Goal: Use online tool/utility: Utilize a website feature to perform a specific function

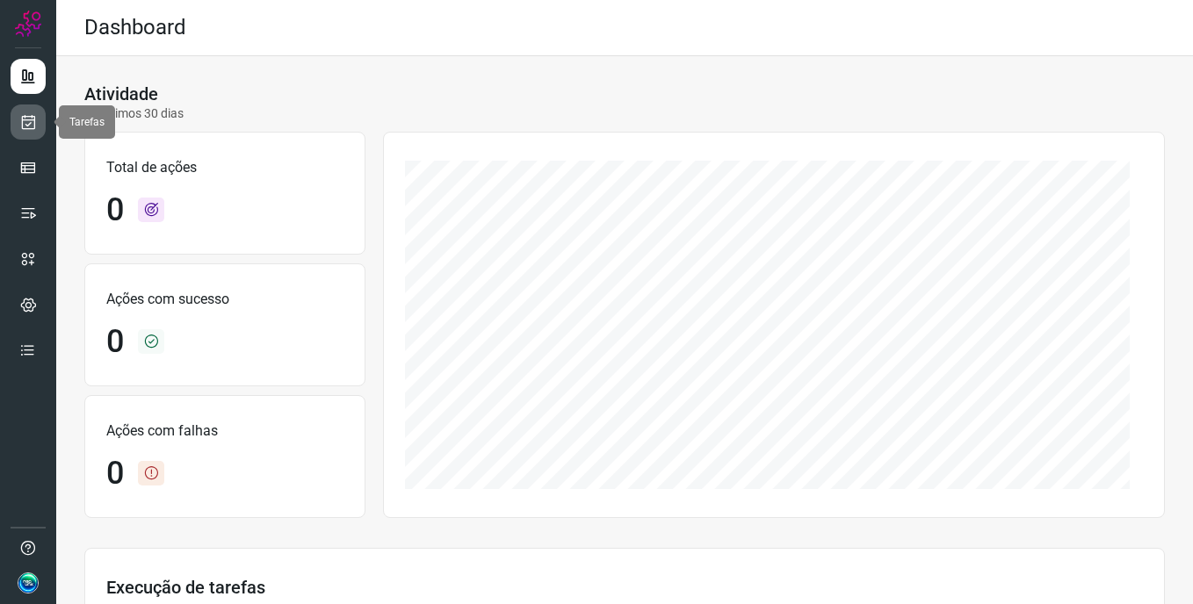
click at [32, 123] on icon at bounding box center [28, 122] width 18 height 18
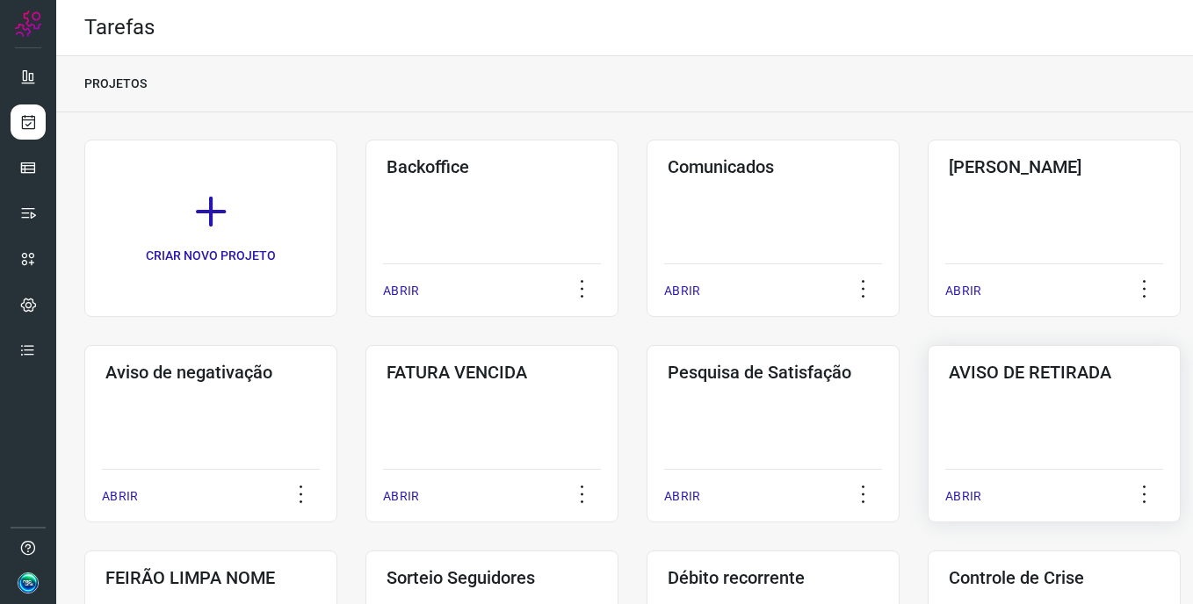
click at [1061, 403] on div "AVISO DE RETIRADA ABRIR" at bounding box center [1053, 433] width 253 height 177
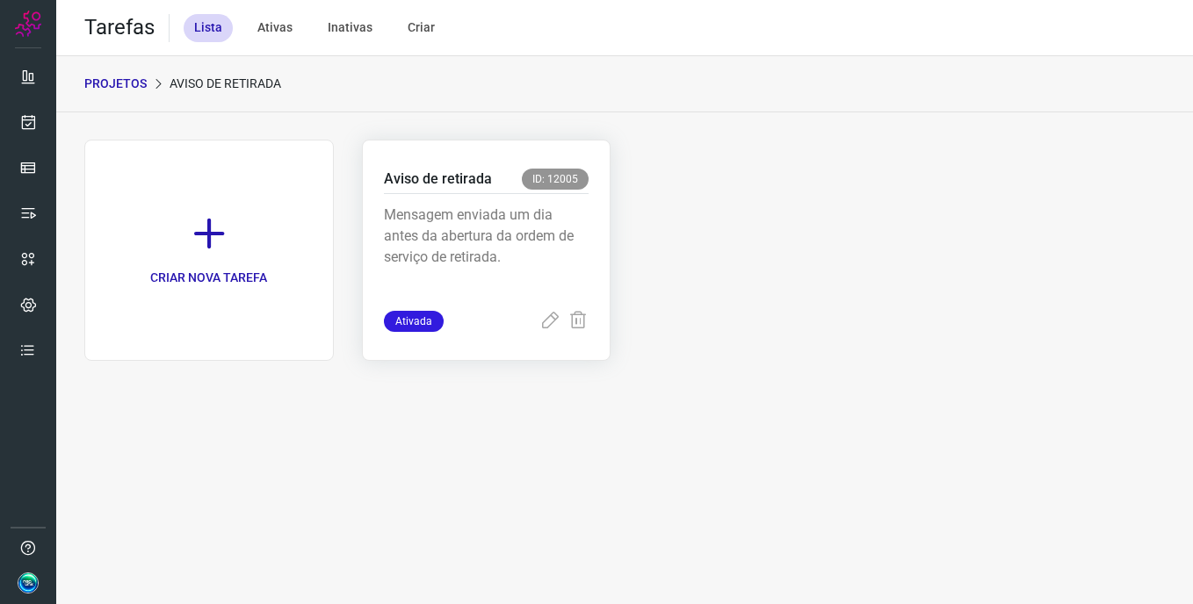
click at [487, 257] on p "Mensagem enviada um dia antes da abertura da ordem de serviço de retirada." at bounding box center [487, 249] width 206 height 88
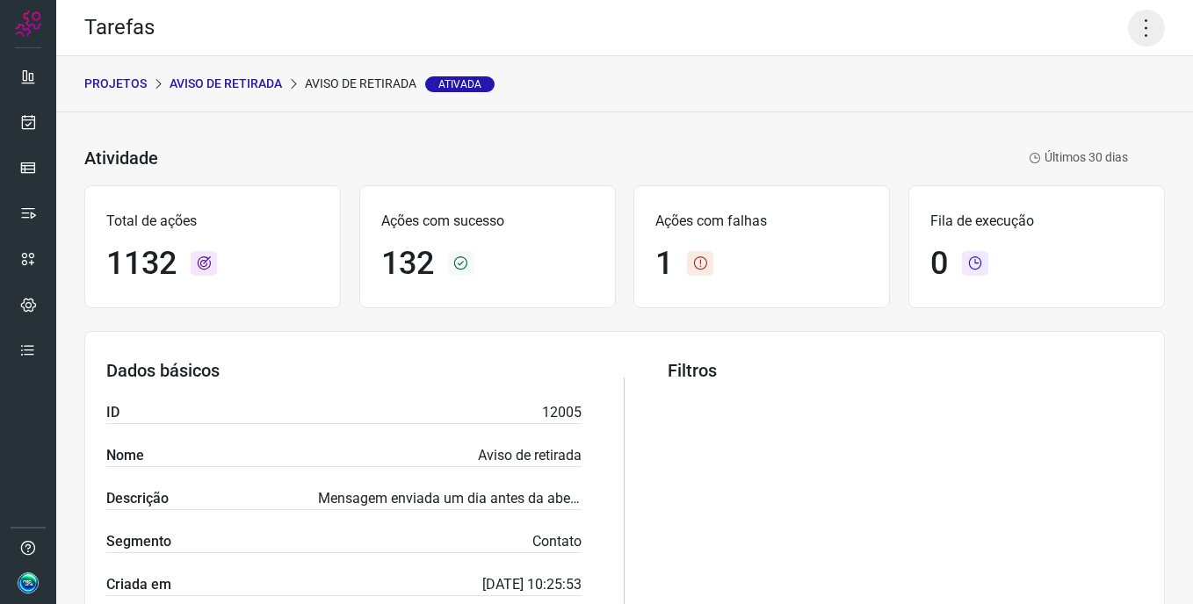
click at [1129, 31] on icon at bounding box center [1146, 28] width 37 height 37
click at [1053, 119] on li "Executar" at bounding box center [1071, 115] width 160 height 28
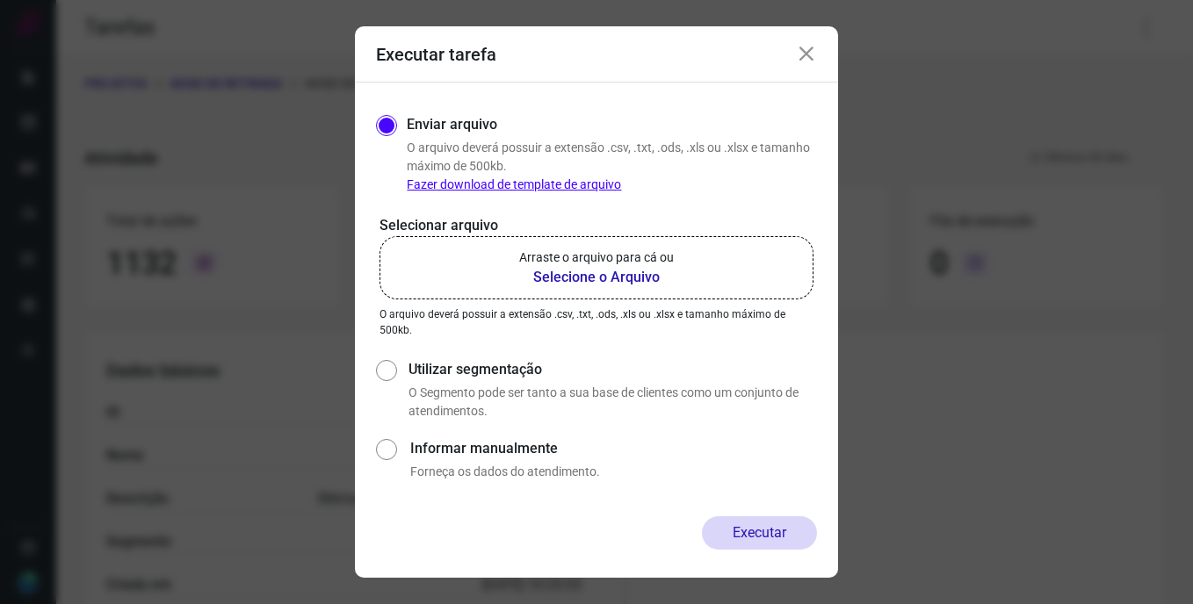
click at [649, 276] on b "Selecione o Arquivo" at bounding box center [596, 277] width 155 height 21
click at [0, 0] on input "Arraste o arquivo para cá ou Selecione o Arquivo" at bounding box center [0, 0] width 0 height 0
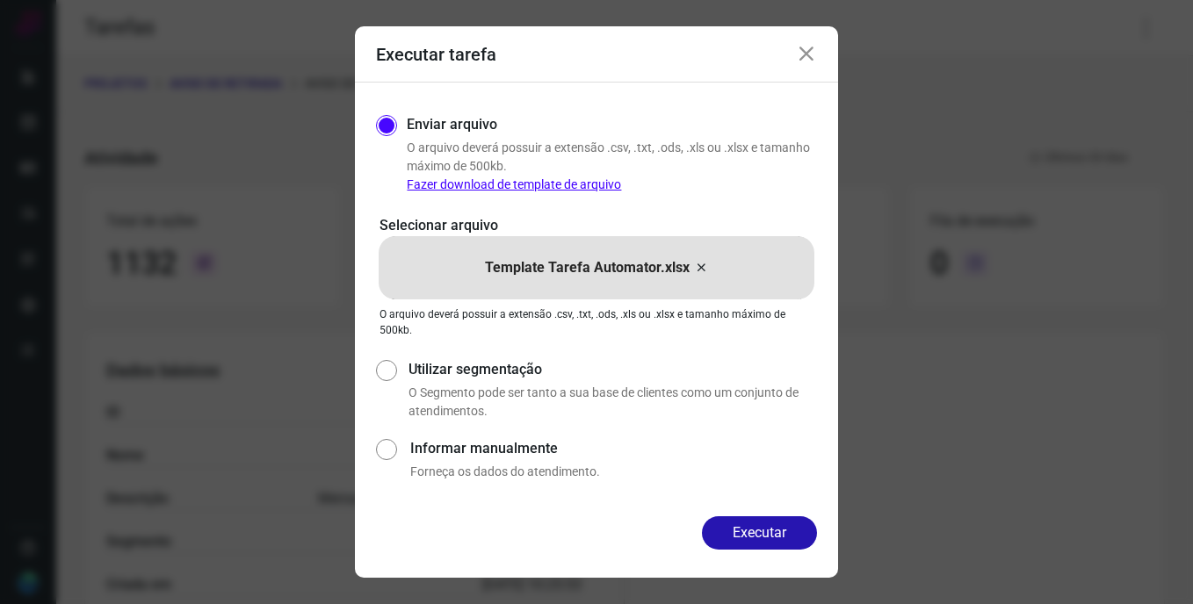
click at [769, 526] on button "Executar" at bounding box center [759, 532] width 115 height 33
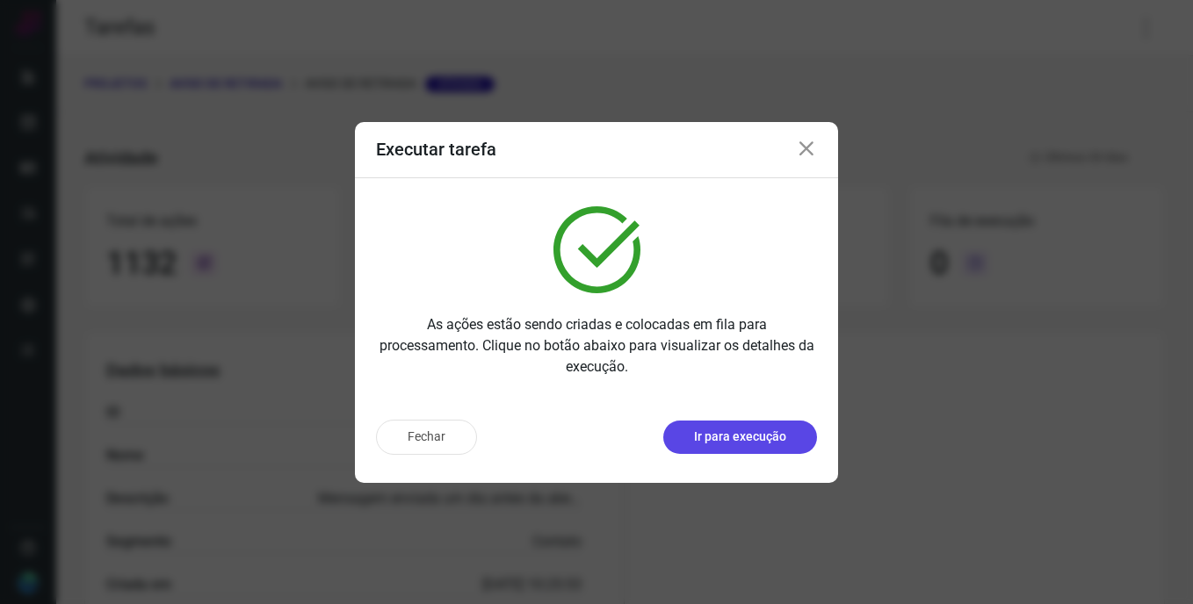
click at [764, 444] on p "Ir para execução" at bounding box center [740, 437] width 92 height 18
